Goal: Information Seeking & Learning: Learn about a topic

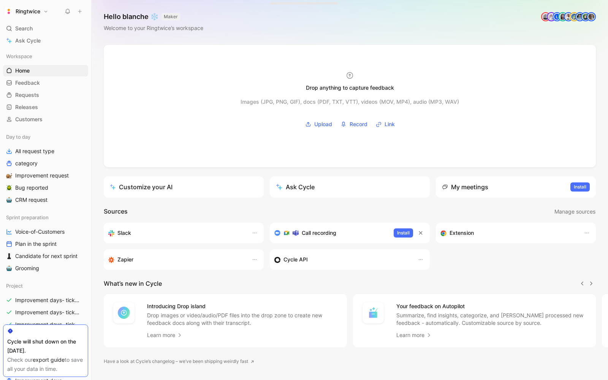
click at [67, 11] on icon at bounding box center [68, 11] width 6 height 6
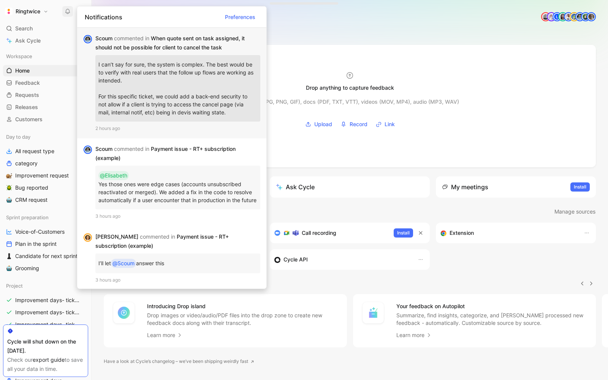
click at [139, 103] on p "I can’t say for sure, the system is complex. The best would be to verify with r…" at bounding box center [177, 88] width 159 height 60
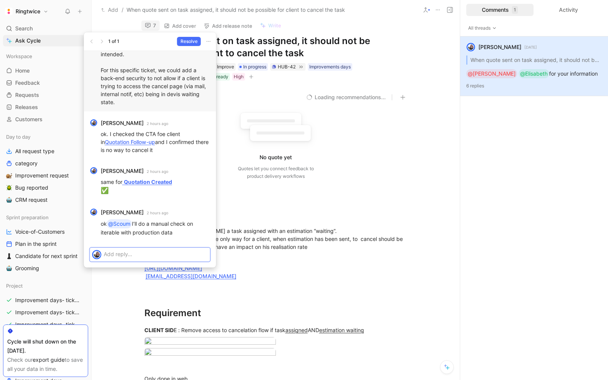
click at [117, 253] on p at bounding box center [156, 254] width 104 height 8
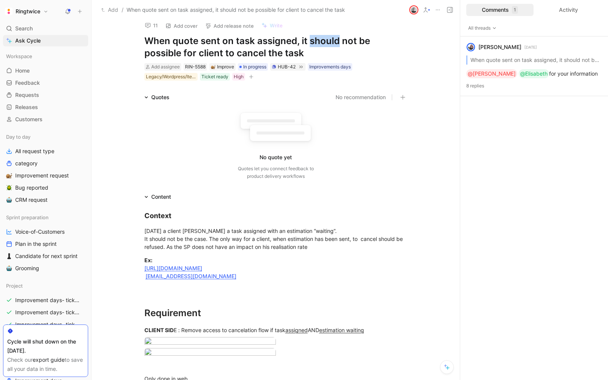
click at [310, 44] on h1 "When quote sent on task assigned, it should not be possible for client to cance…" at bounding box center [275, 47] width 263 height 24
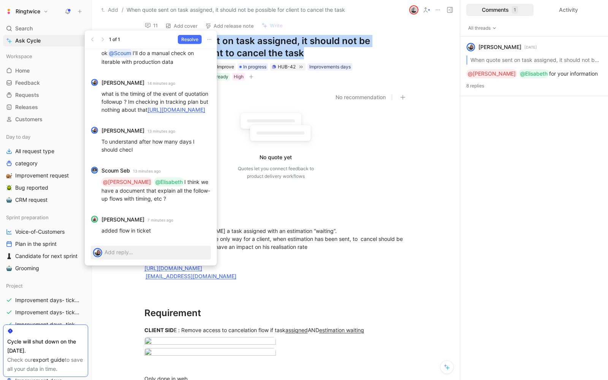
click at [310, 44] on h1 "When quote sent on task assigned, it should not be possible for client to cance…" at bounding box center [275, 47] width 263 height 24
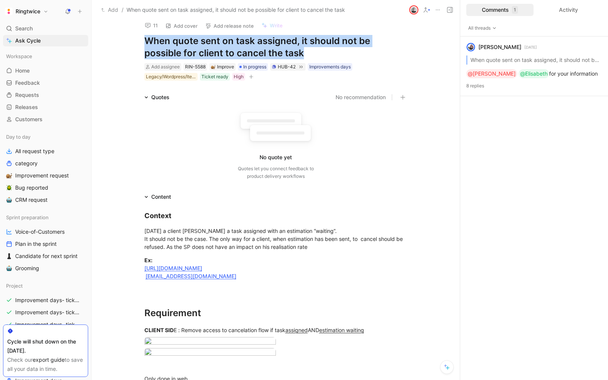
copy h1 "When quote sent on task assigned, it should not be possible for client to cance…"
